Goal: Task Accomplishment & Management: Use online tool/utility

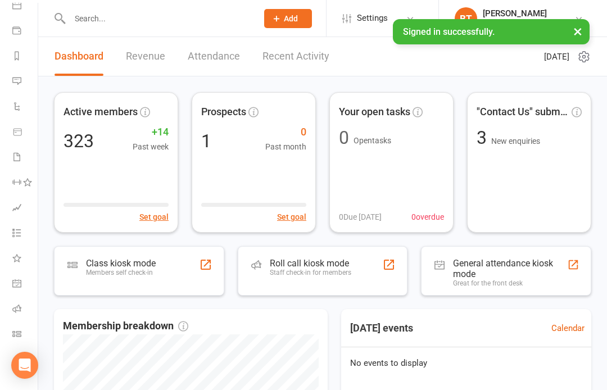
scroll to position [114, 1]
click at [20, 336] on icon at bounding box center [16, 333] width 9 height 9
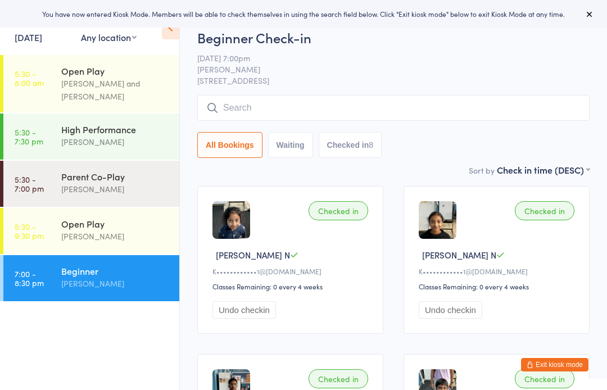
click at [42, 38] on link "[DATE]" at bounding box center [29, 37] width 28 height 12
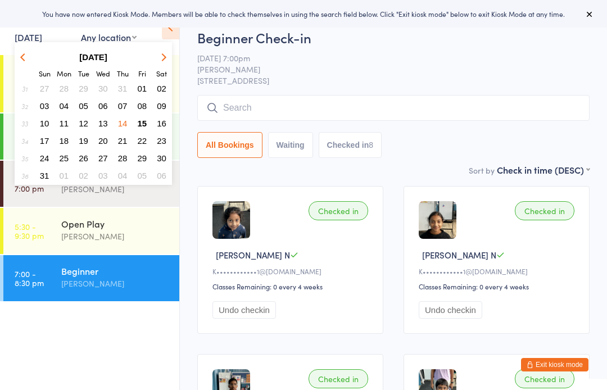
click at [121, 124] on span "14" at bounding box center [123, 124] width 10 height 10
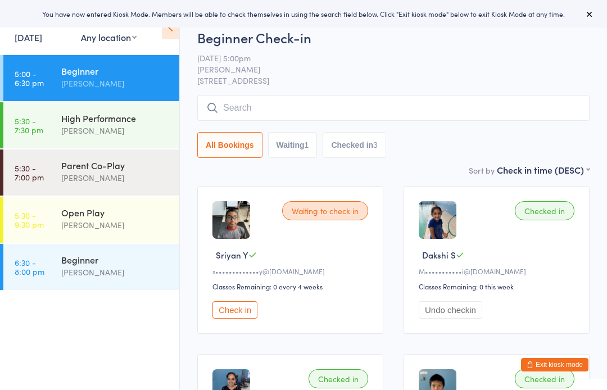
click at [144, 241] on div "Open Play [PERSON_NAME]" at bounding box center [120, 219] width 118 height 44
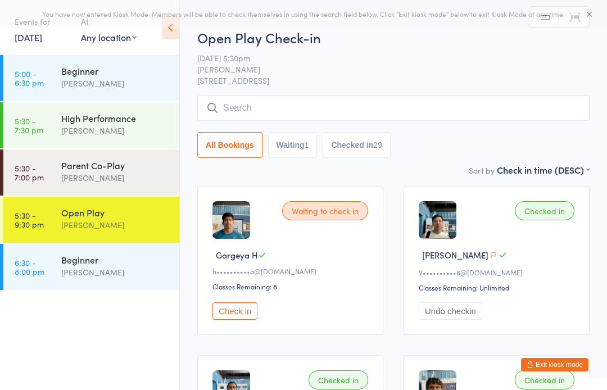
click at [467, 111] on input "search" at bounding box center [393, 108] width 392 height 26
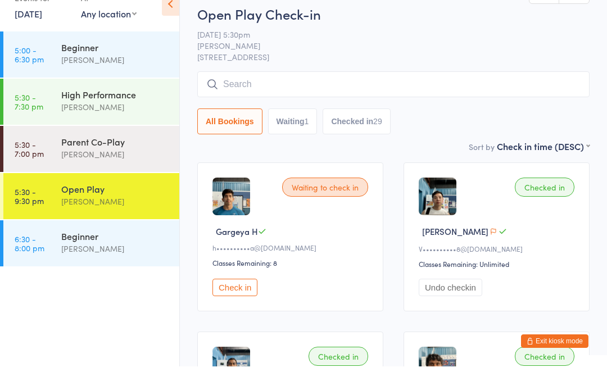
scroll to position [40, 0]
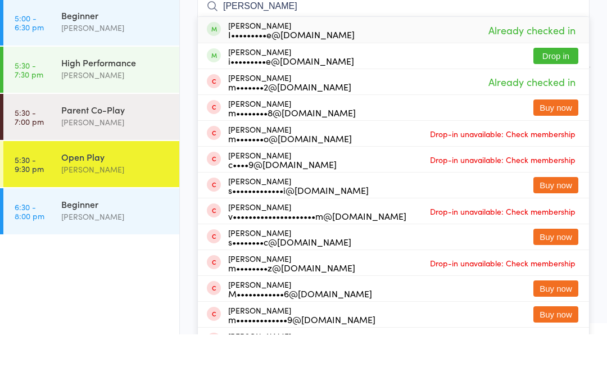
type input "[PERSON_NAME]"
click at [563, 103] on button "Drop in" at bounding box center [555, 111] width 45 height 16
